Goal: Navigation & Orientation: Find specific page/section

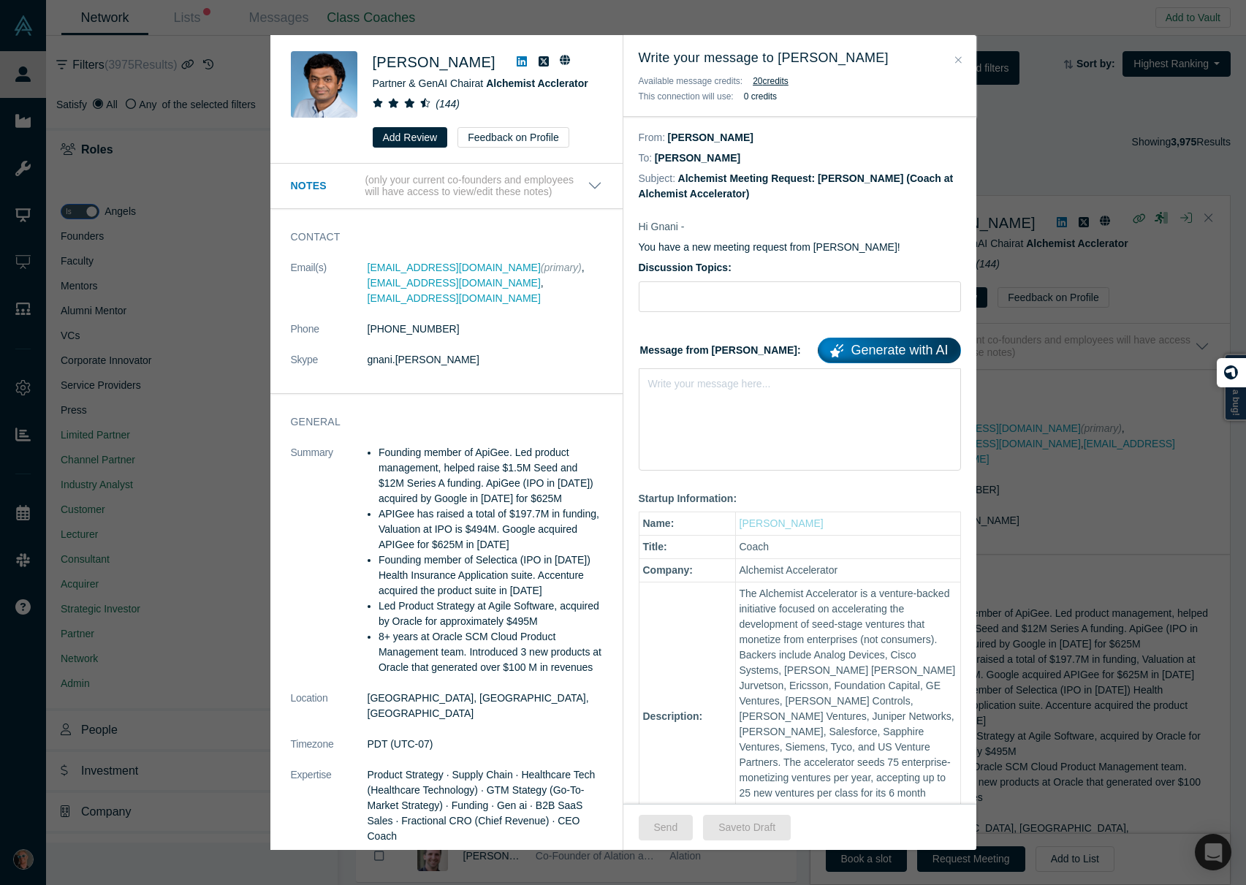
click at [957, 59] on icon "Close" at bounding box center [958, 60] width 7 height 10
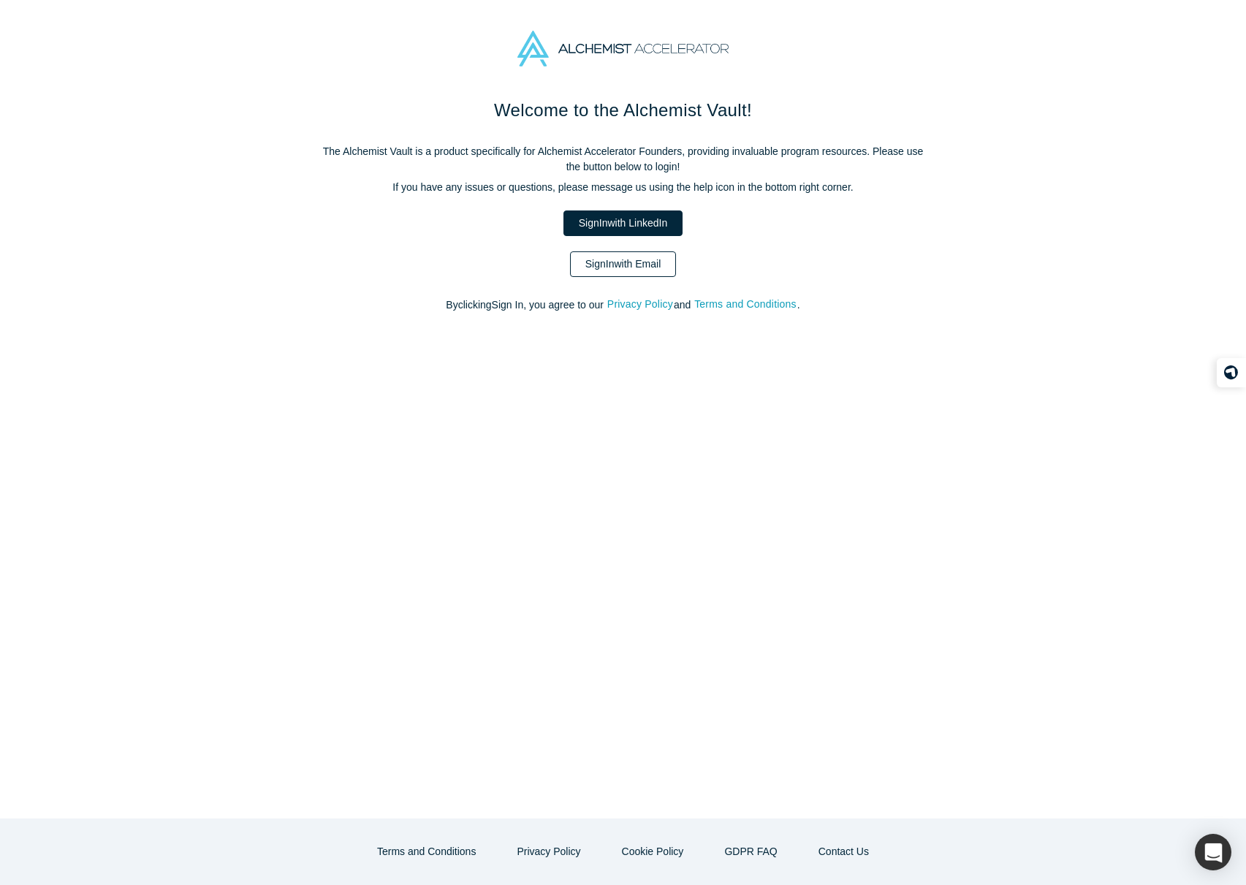
click at [631, 263] on link "Sign In with Email" at bounding box center [623, 264] width 107 height 26
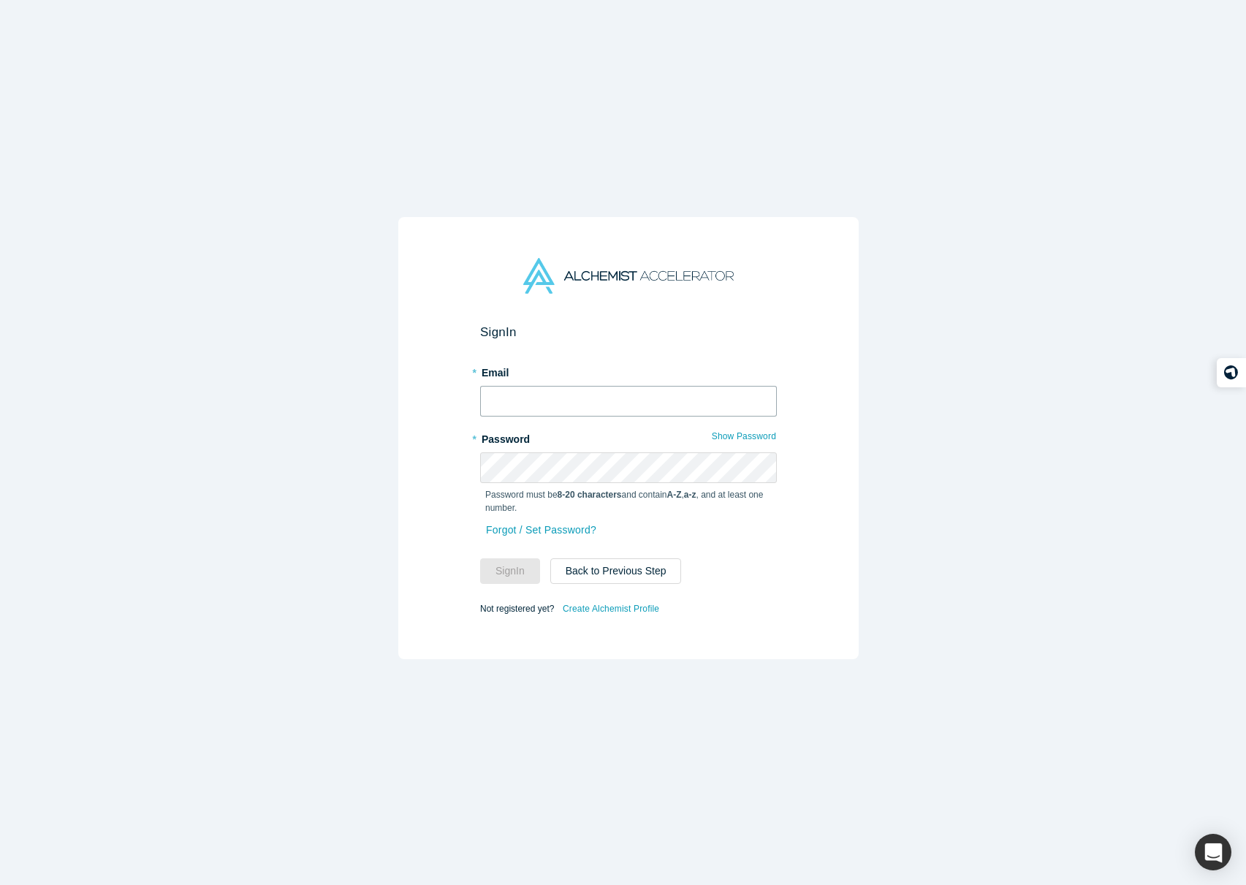
click at [559, 402] on input "text" at bounding box center [628, 401] width 297 height 31
click at [581, 400] on input "text" at bounding box center [628, 401] width 297 height 31
type input "[PERSON_NAME][EMAIL_ADDRESS][DOMAIN_NAME]"
click at [509, 565] on button "Sign In" at bounding box center [510, 571] width 60 height 26
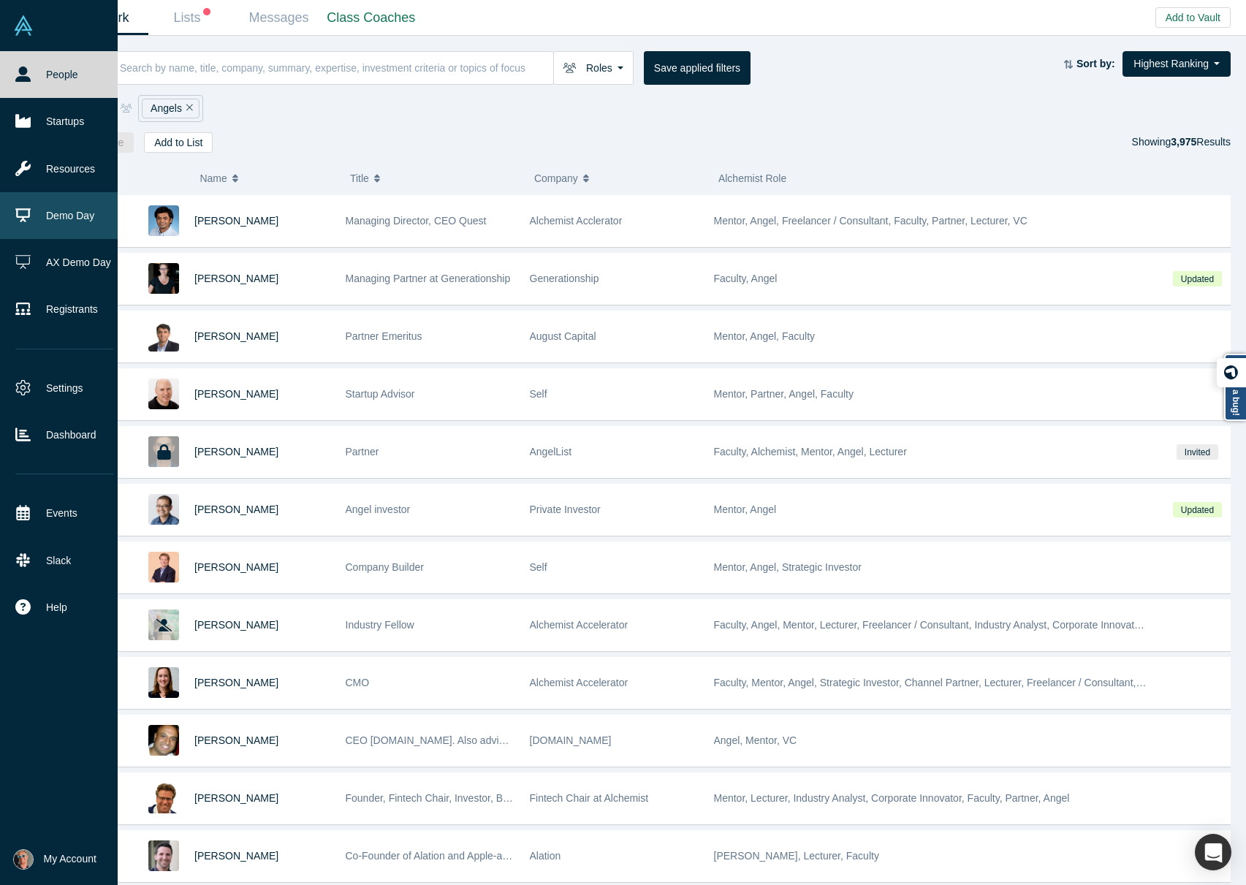
click at [82, 202] on link "Demo Day" at bounding box center [64, 215] width 129 height 47
